Goal: Task Accomplishment & Management: Manage account settings

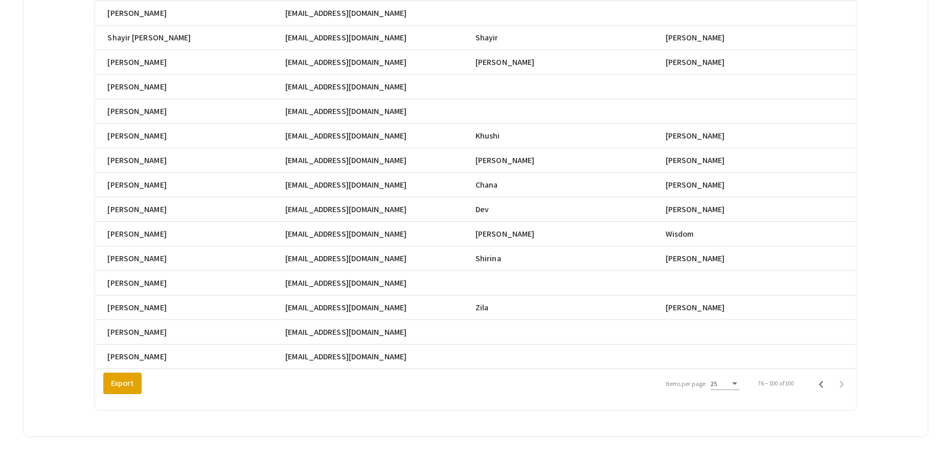
scroll to position [0, 451]
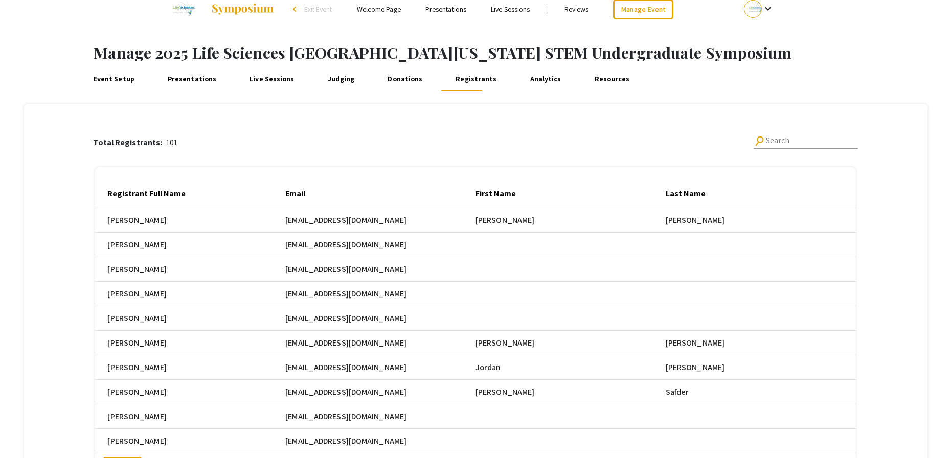
scroll to position [148, 0]
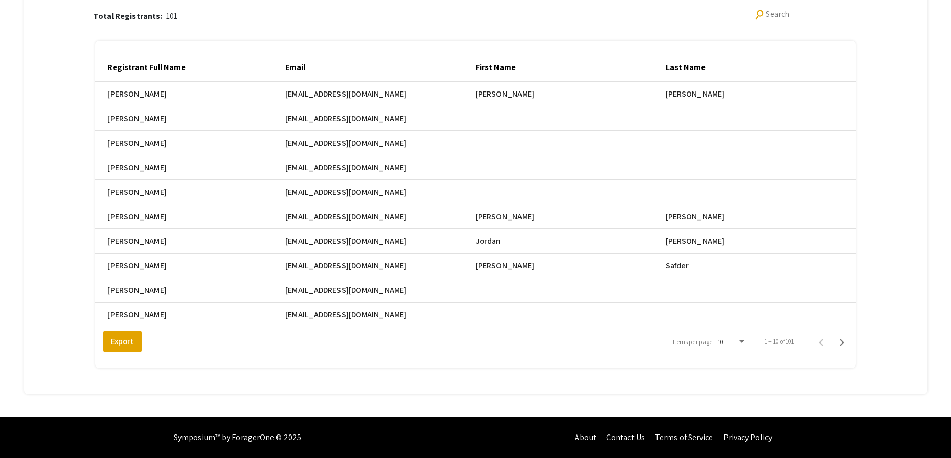
click at [737, 342] on div "10" at bounding box center [727, 341] width 19 height 7
click at [737, 360] on span "25" at bounding box center [737, 360] width 29 height 18
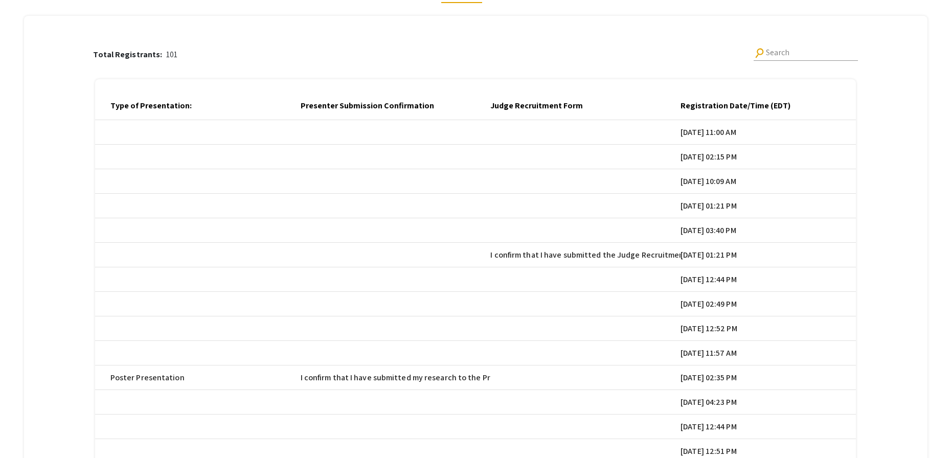
scroll to position [0, 1507]
click at [799, 103] on div at bounding box center [796, 103] width 6 height 1
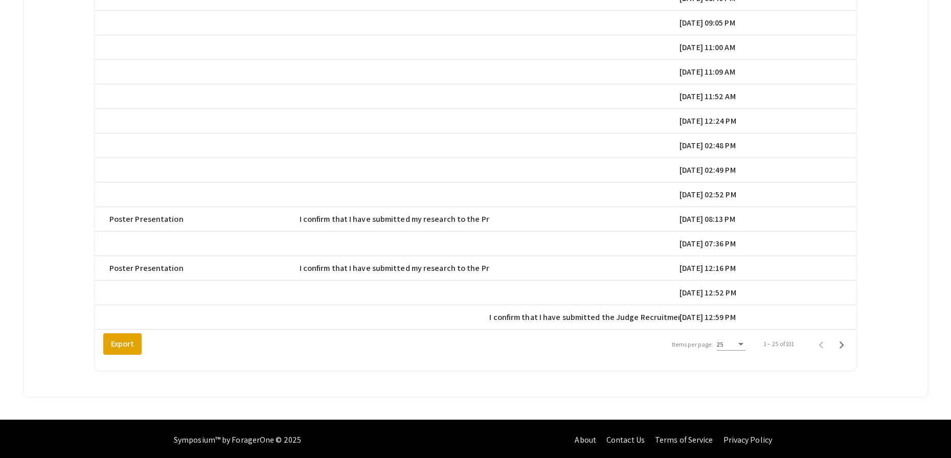
scroll to position [516, 0]
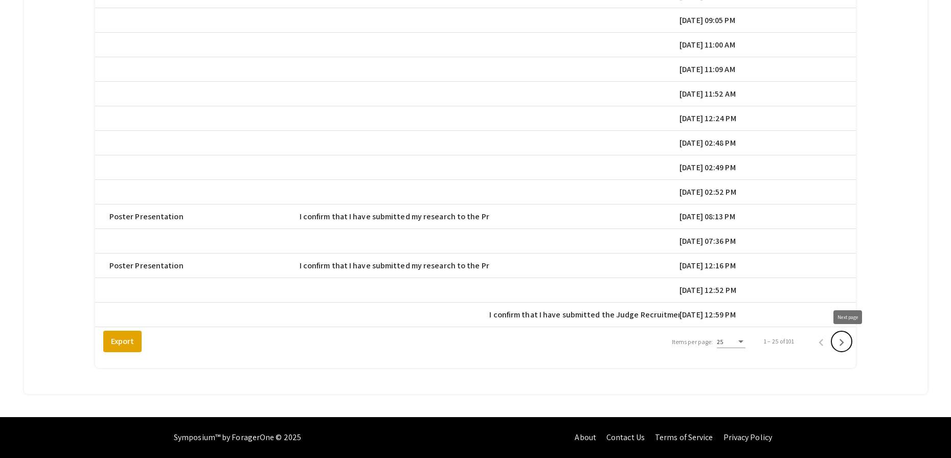
click at [846, 343] on icon "Next page" at bounding box center [841, 342] width 14 height 14
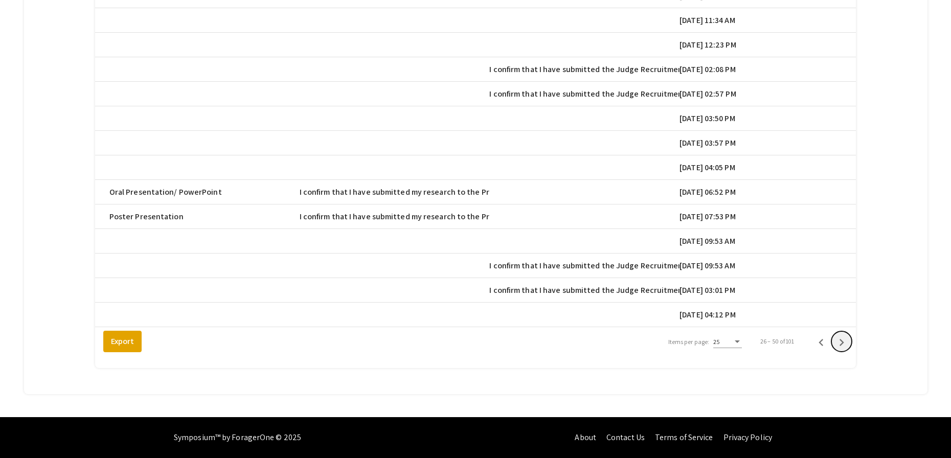
click at [846, 343] on icon "Next page" at bounding box center [841, 342] width 14 height 14
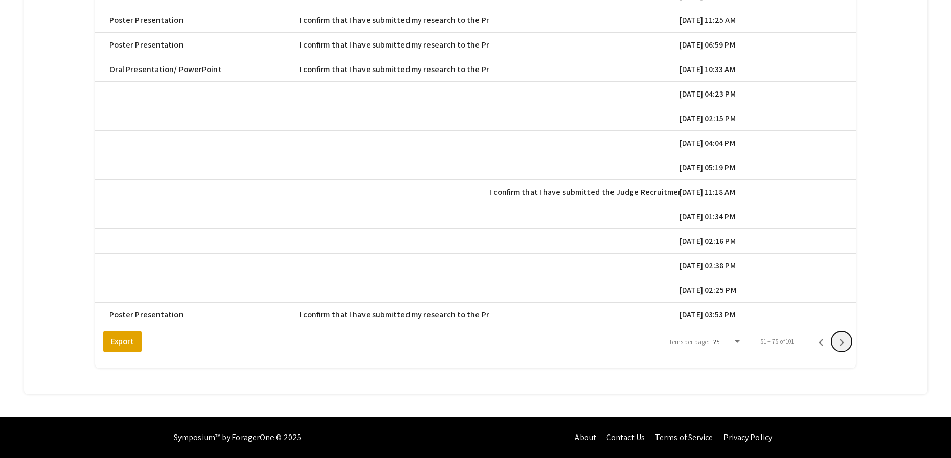
click at [846, 343] on icon "Next page" at bounding box center [841, 342] width 14 height 14
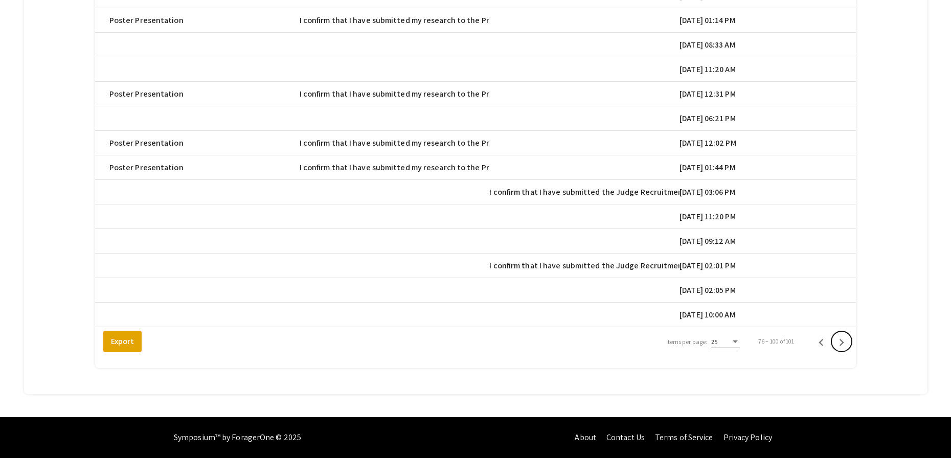
click at [846, 343] on icon "Next page" at bounding box center [841, 342] width 14 height 14
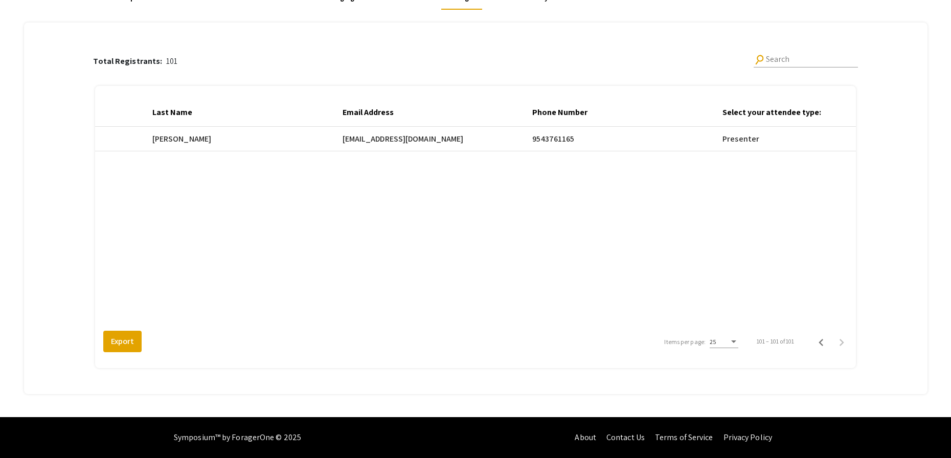
scroll to position [0, 510]
drag, startPoint x: 353, startPoint y: 141, endPoint x: 433, endPoint y: 141, distance: 79.8
click at [433, 141] on span "[EMAIL_ADDRESS][DOMAIN_NAME]" at bounding box center [406, 139] width 121 height 12
copy span "[EMAIL_ADDRESS][DOMAIN_NAME]"
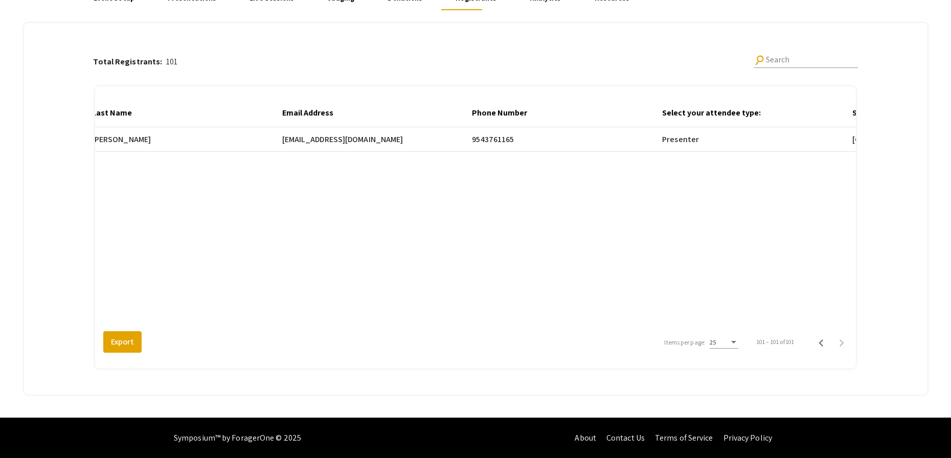
scroll to position [0, 577]
click at [828, 343] on icon "Previous page" at bounding box center [821, 343] width 14 height 14
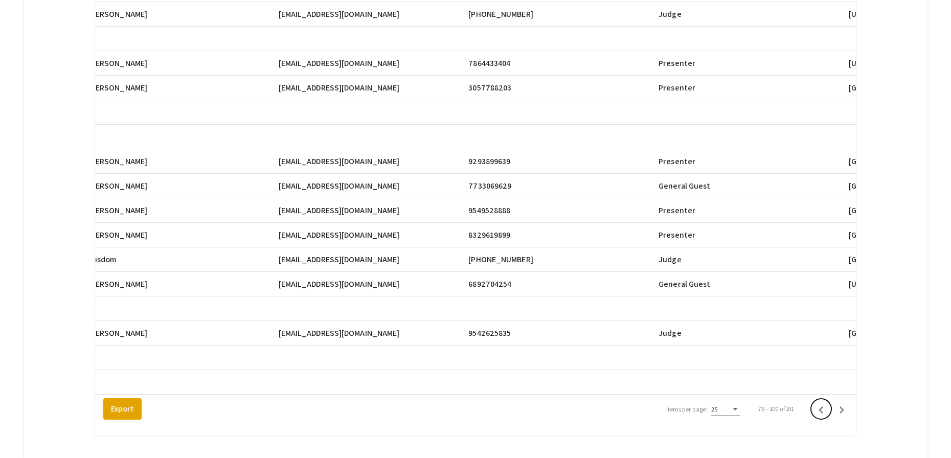
scroll to position [439, 0]
click at [893, 155] on div "Total Registrants: 101 search Search Registrant Full Name Email First Name Last…" at bounding box center [475, 64] width 875 height 773
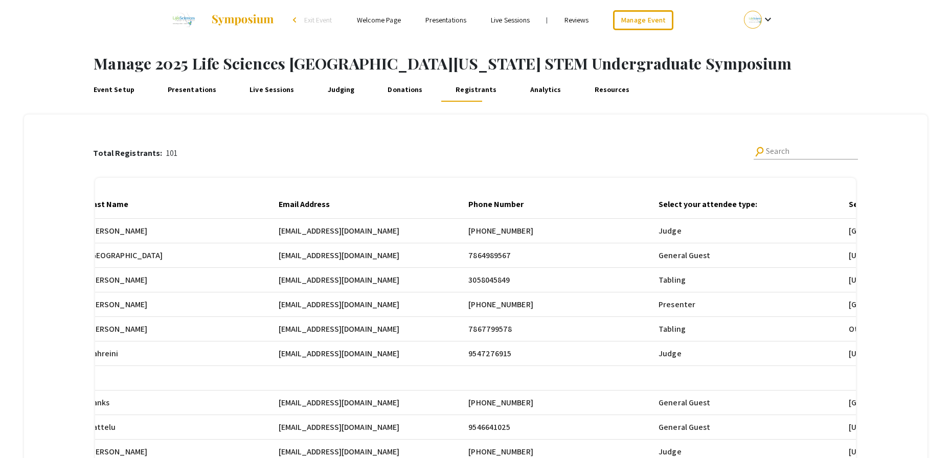
scroll to position [0, 0]
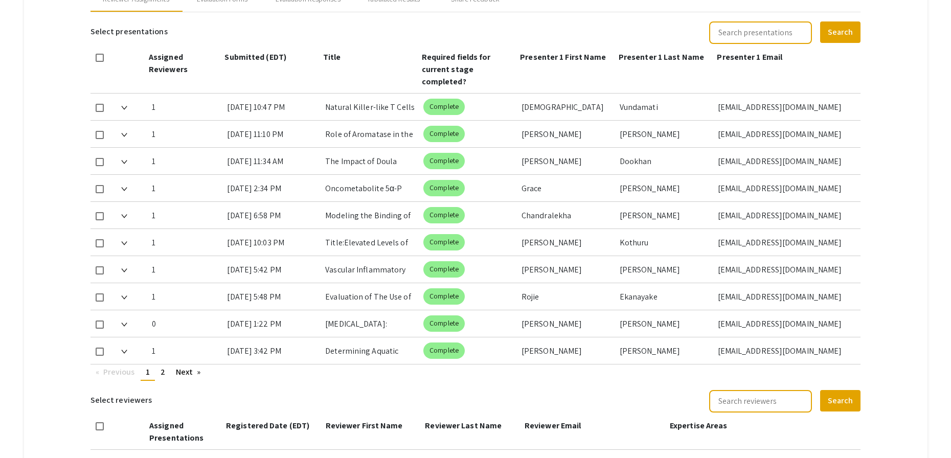
scroll to position [469, 0]
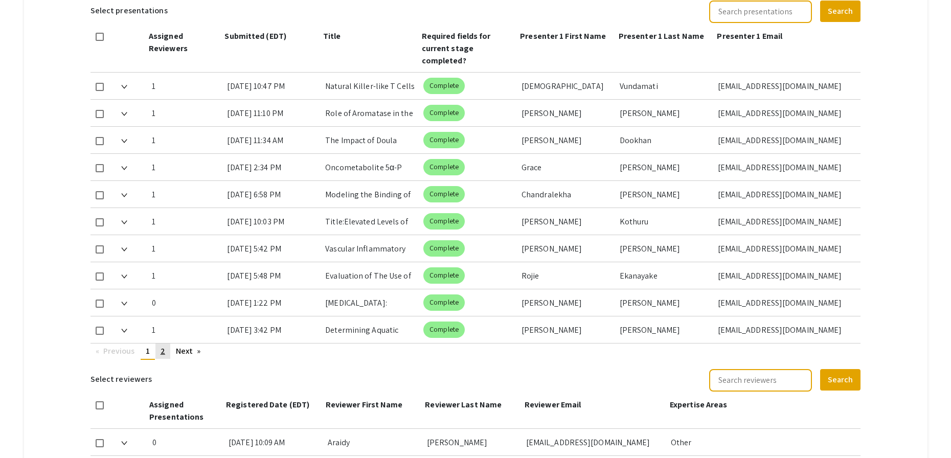
click at [162, 349] on span "2" at bounding box center [163, 351] width 5 height 11
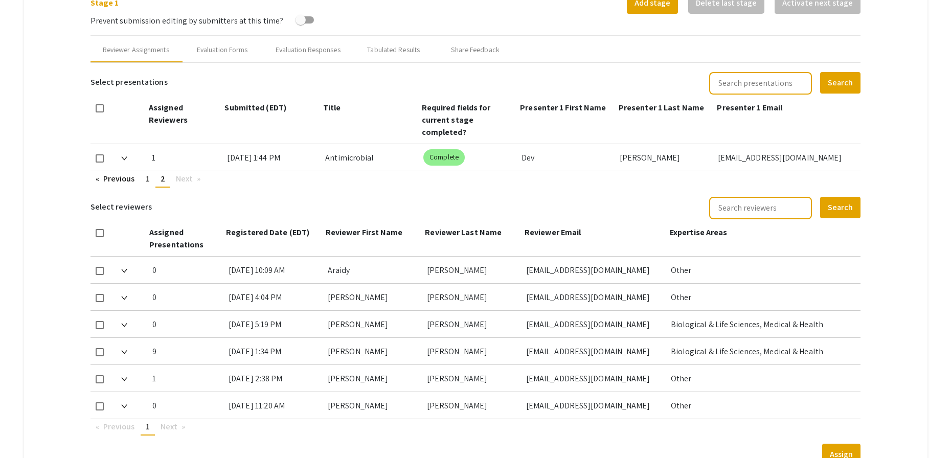
scroll to position [400, 0]
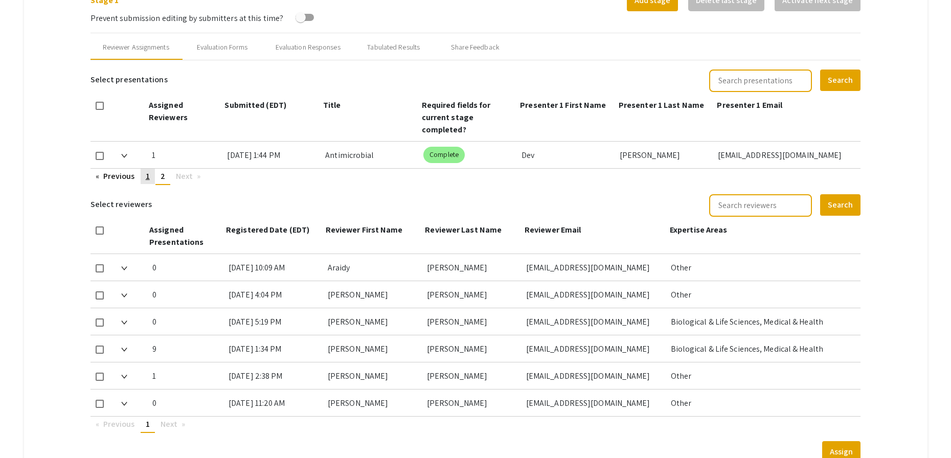
click at [148, 176] on span "1" at bounding box center [148, 176] width 4 height 11
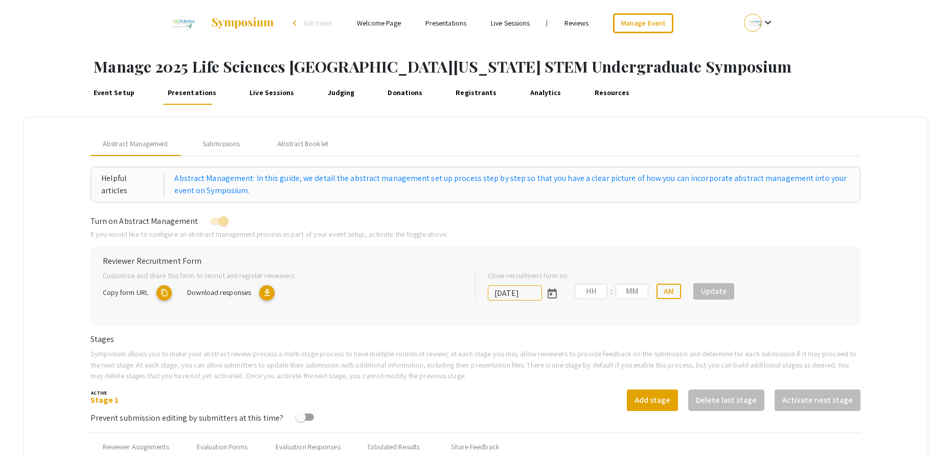
type input "[DATE]"
type input "05"
type input "00"
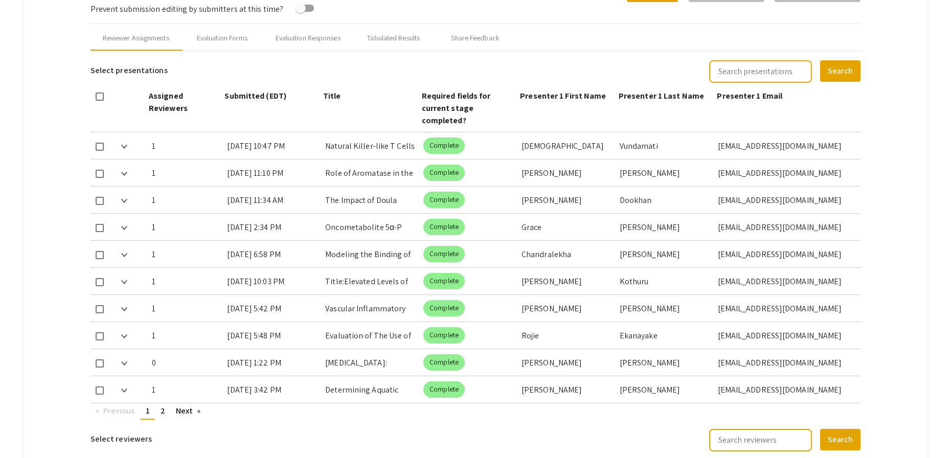
scroll to position [412, 0]
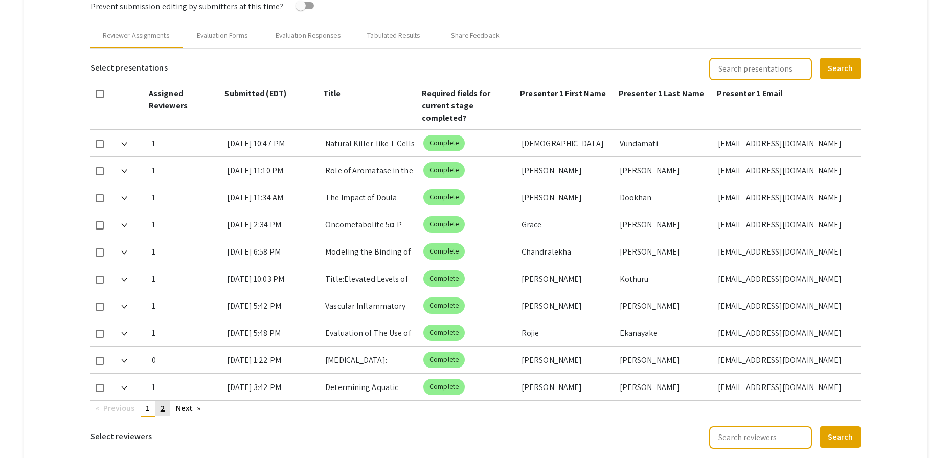
click at [166, 410] on link "page 2" at bounding box center [162, 408] width 15 height 15
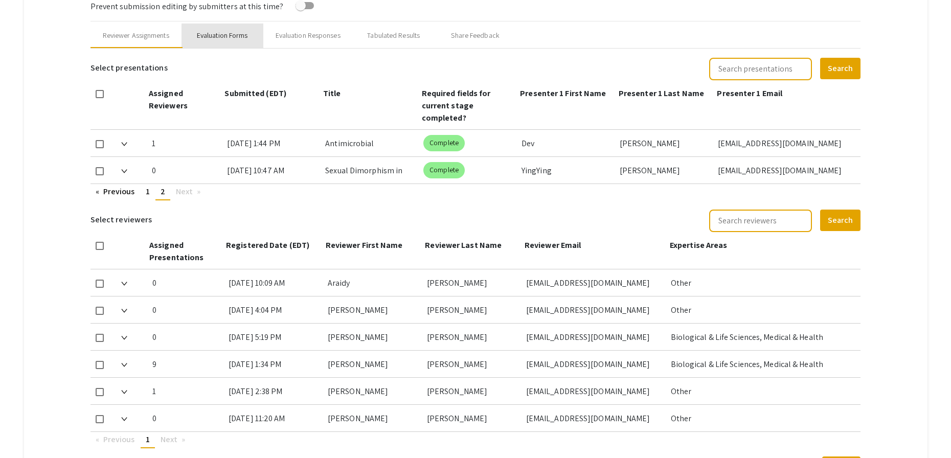
click at [229, 35] on div "Evaluation Forms" at bounding box center [222, 35] width 51 height 11
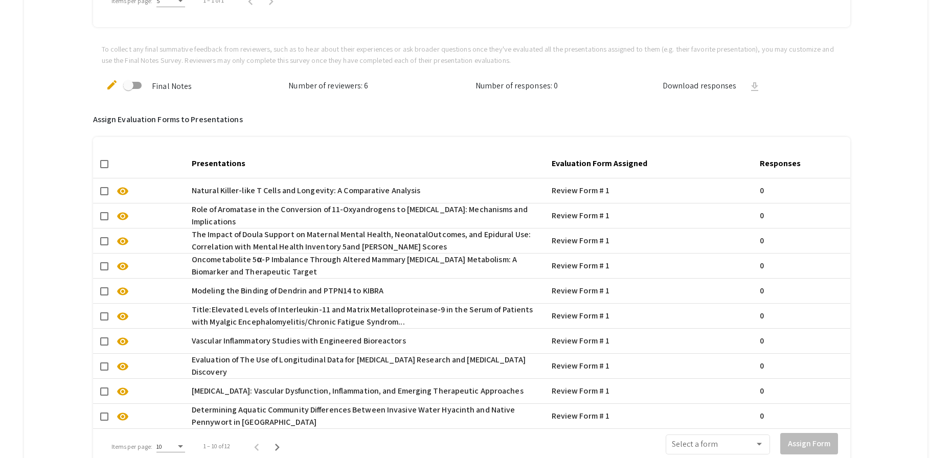
scroll to position [733, 0]
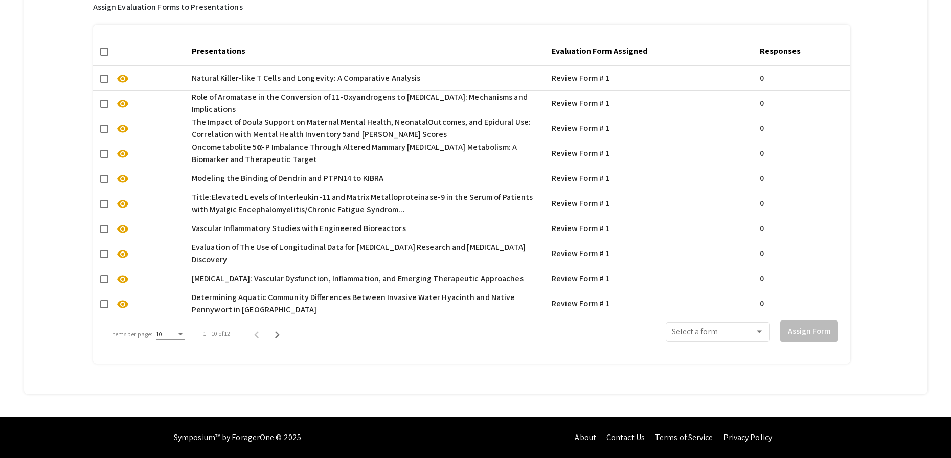
click at [179, 333] on div "Items per page:" at bounding box center [180, 334] width 5 height 3
click at [175, 379] on span "50" at bounding box center [170, 382] width 29 height 18
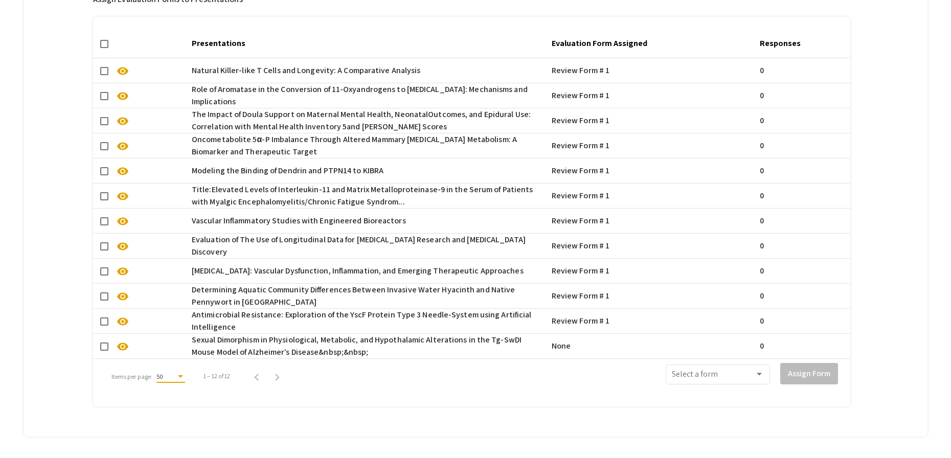
scroll to position [754, 0]
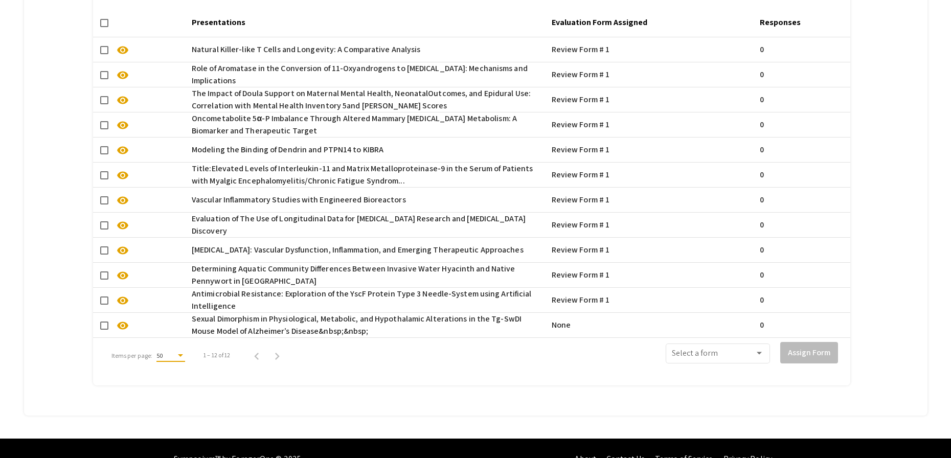
click at [105, 327] on span at bounding box center [104, 326] width 8 height 8
click at [104, 330] on input "checkbox" at bounding box center [104, 330] width 1 height 1
checkbox input "true"
click at [719, 353] on span at bounding box center [713, 355] width 83 height 9
click at [719, 375] on span "Review Form # 1" at bounding box center [725, 380] width 92 height 25
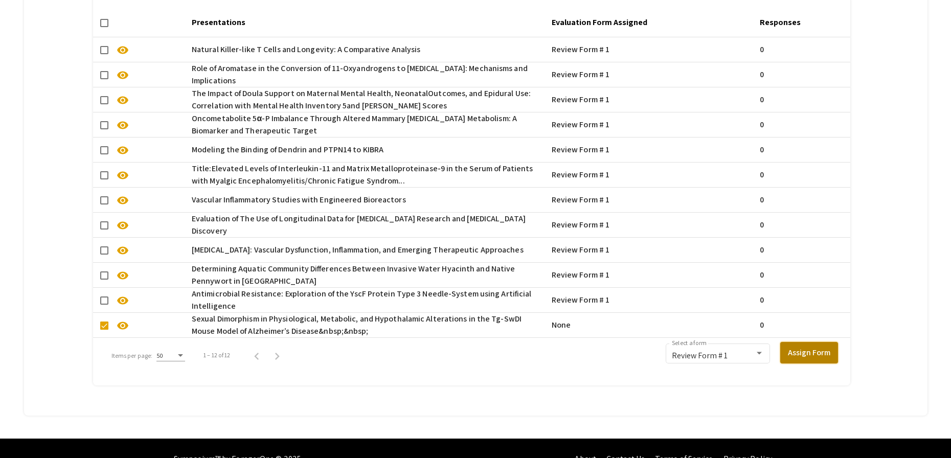
click at [822, 349] on button "Assign Form" at bounding box center [809, 352] width 58 height 21
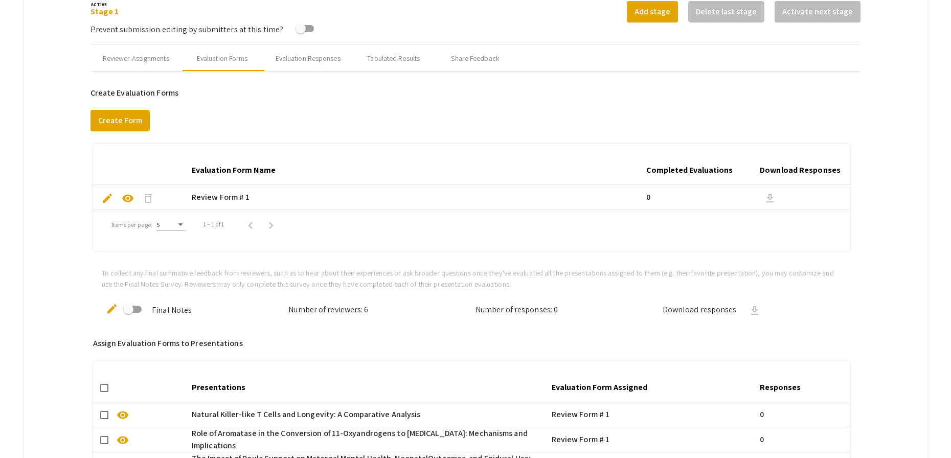
scroll to position [258, 0]
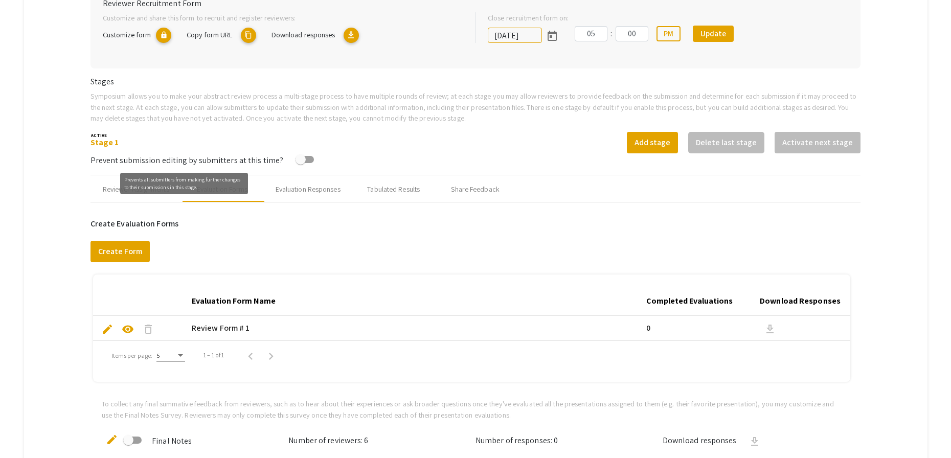
click at [133, 185] on div "Prevents all submitters from making further changes to their submissions in thi…" at bounding box center [184, 183] width 128 height 21
click at [109, 193] on div "Reviewer Assignments" at bounding box center [136, 189] width 66 height 11
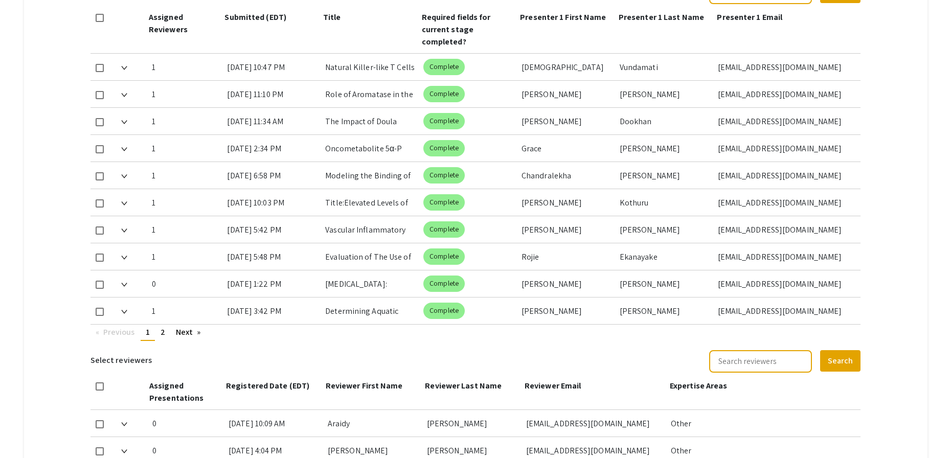
scroll to position [495, 0]
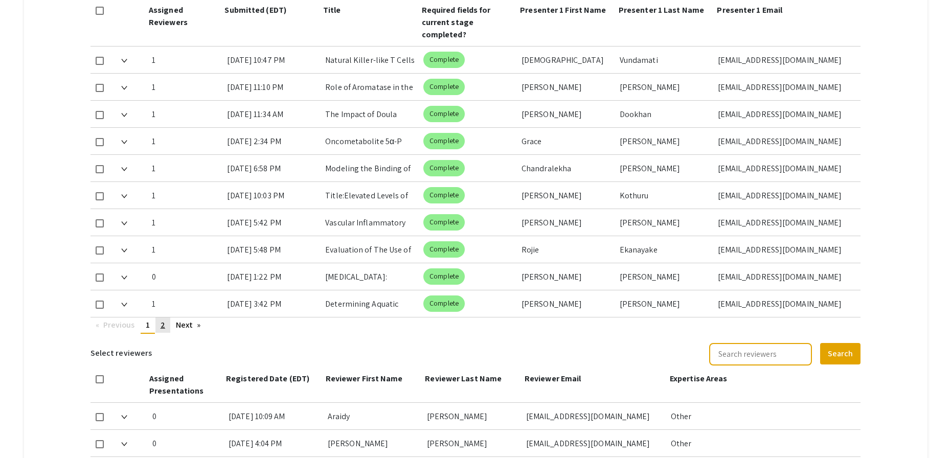
click at [164, 324] on span "2" at bounding box center [163, 325] width 5 height 11
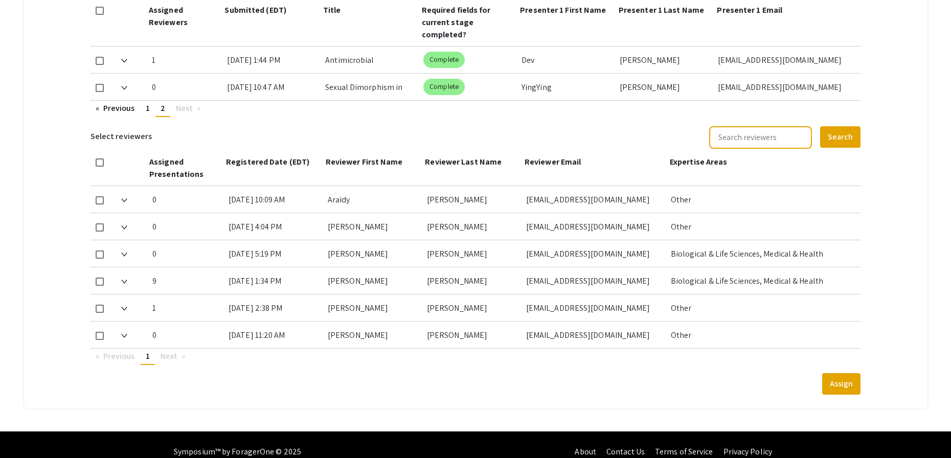
click at [104, 85] on div at bounding box center [102, 87] width 22 height 27
click at [103, 88] on span at bounding box center [100, 88] width 8 height 8
click at [100, 92] on input "checkbox" at bounding box center [99, 92] width 1 height 1
checkbox input "true"
click at [102, 283] on span at bounding box center [100, 282] width 8 height 8
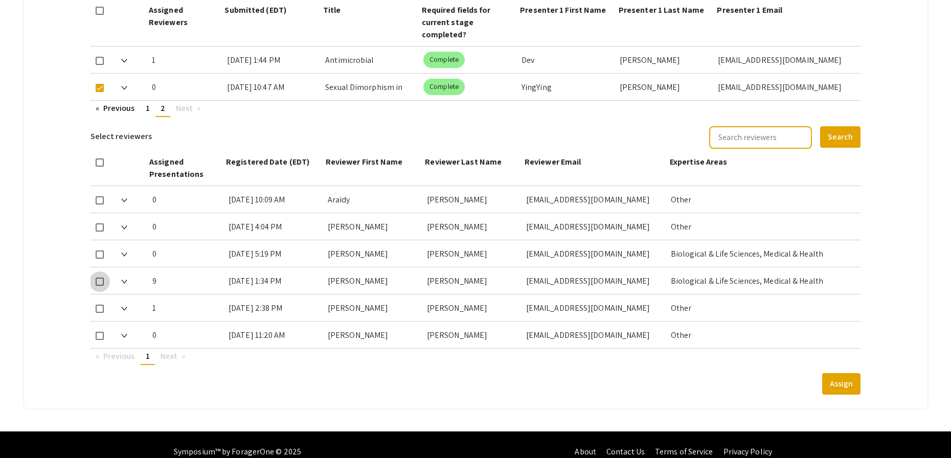
click at [100, 286] on input "checkbox" at bounding box center [99, 286] width 1 height 1
checkbox input "true"
click at [853, 383] on button "Assign" at bounding box center [841, 383] width 38 height 21
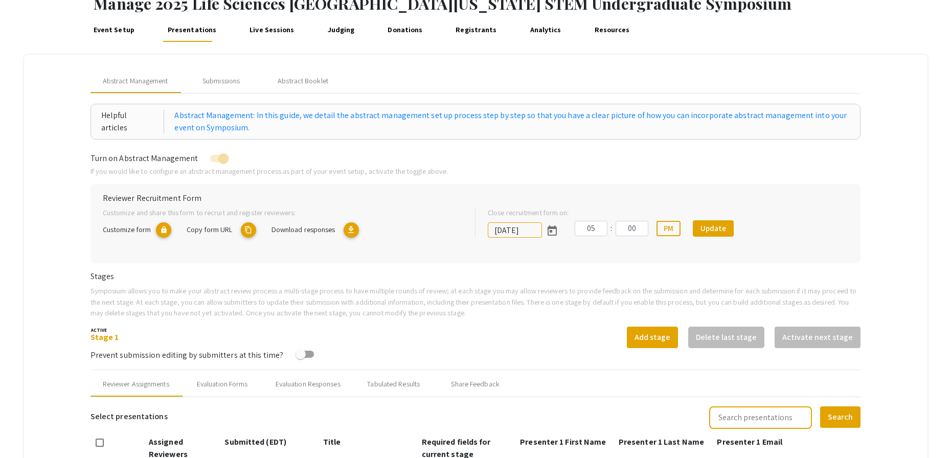
scroll to position [59, 0]
